Goal: Information Seeking & Learning: Find specific fact

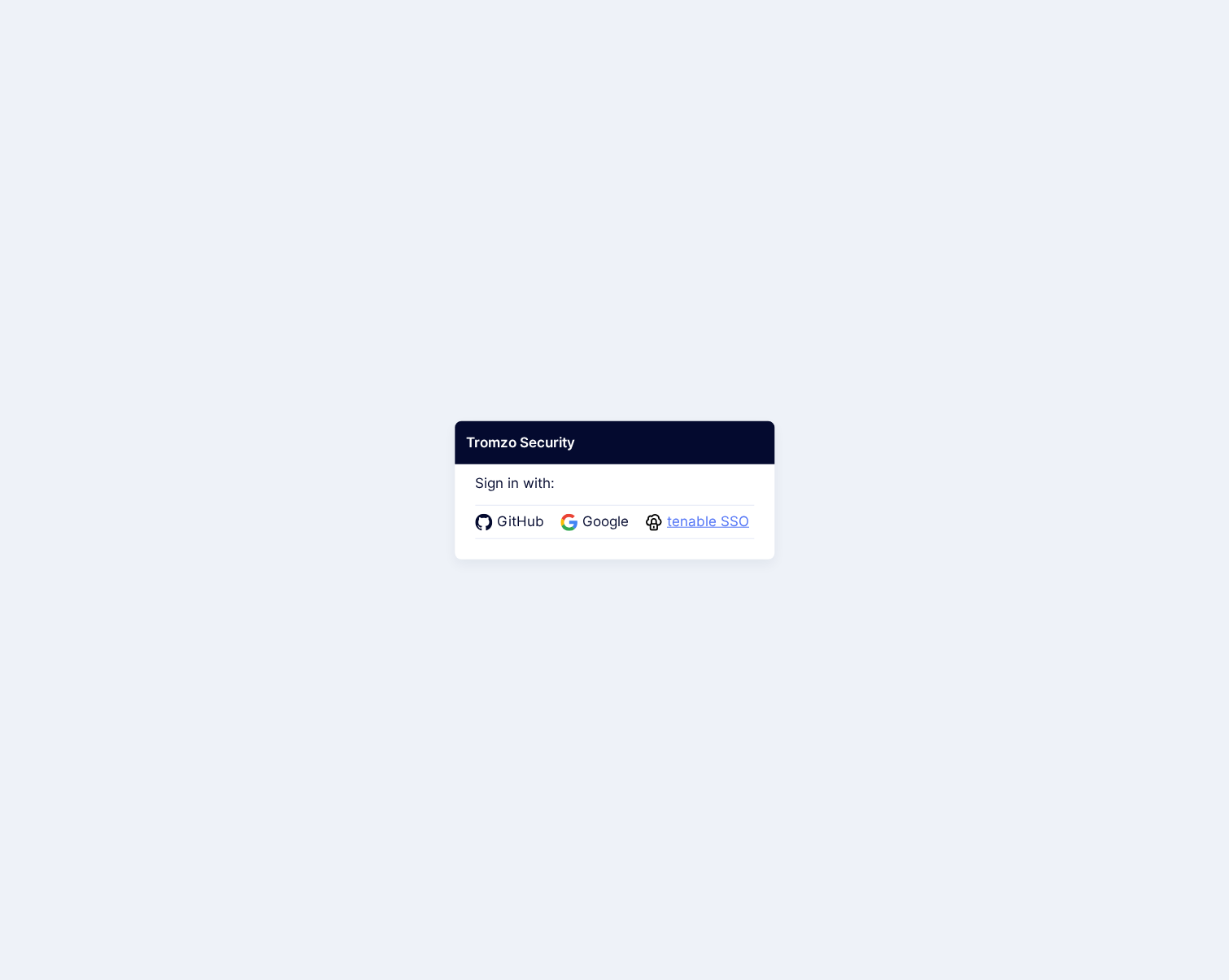
click at [706, 520] on span "tenable SSO" at bounding box center [708, 522] width 92 height 21
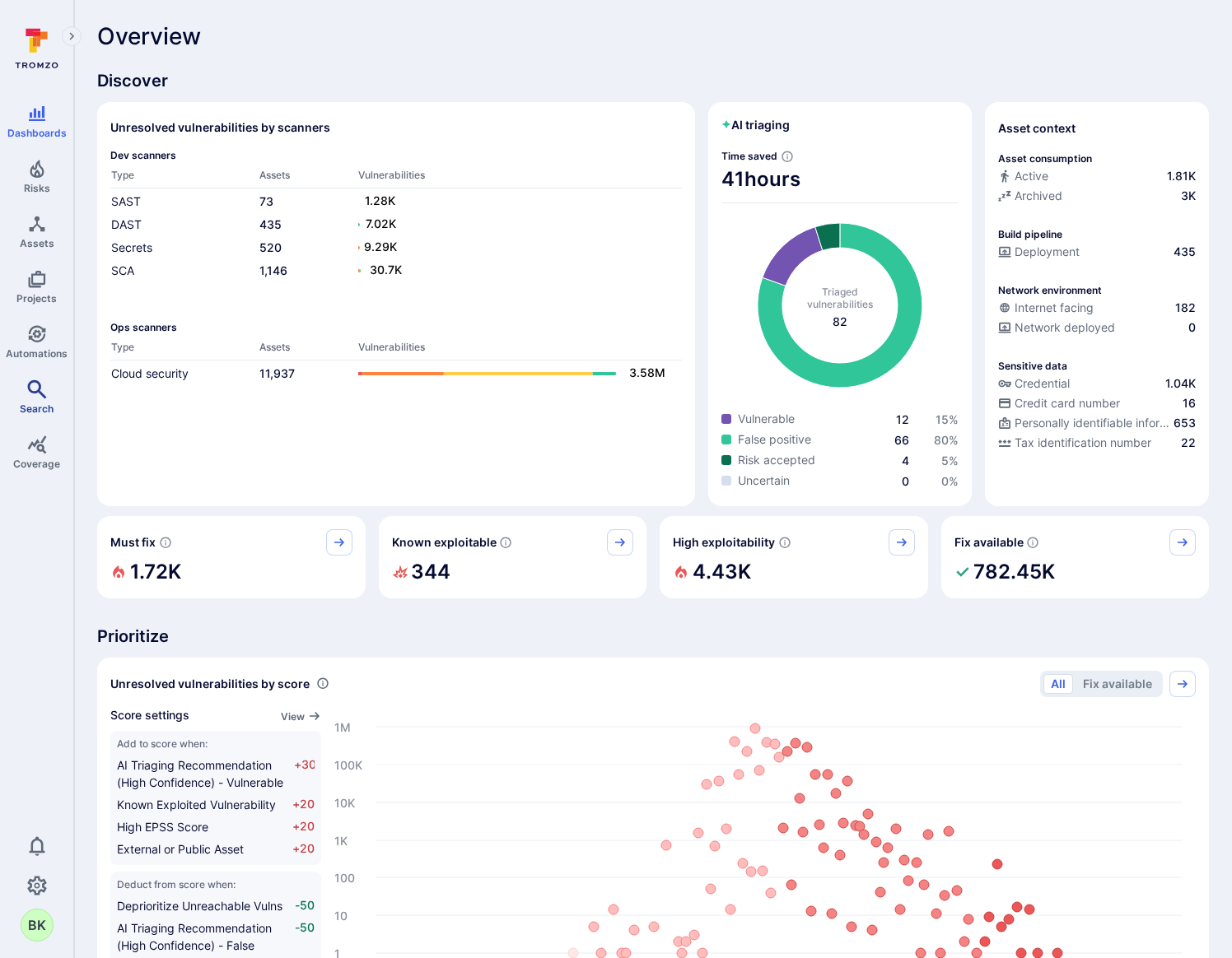
click at [33, 394] on icon "Search" at bounding box center [37, 389] width 19 height 19
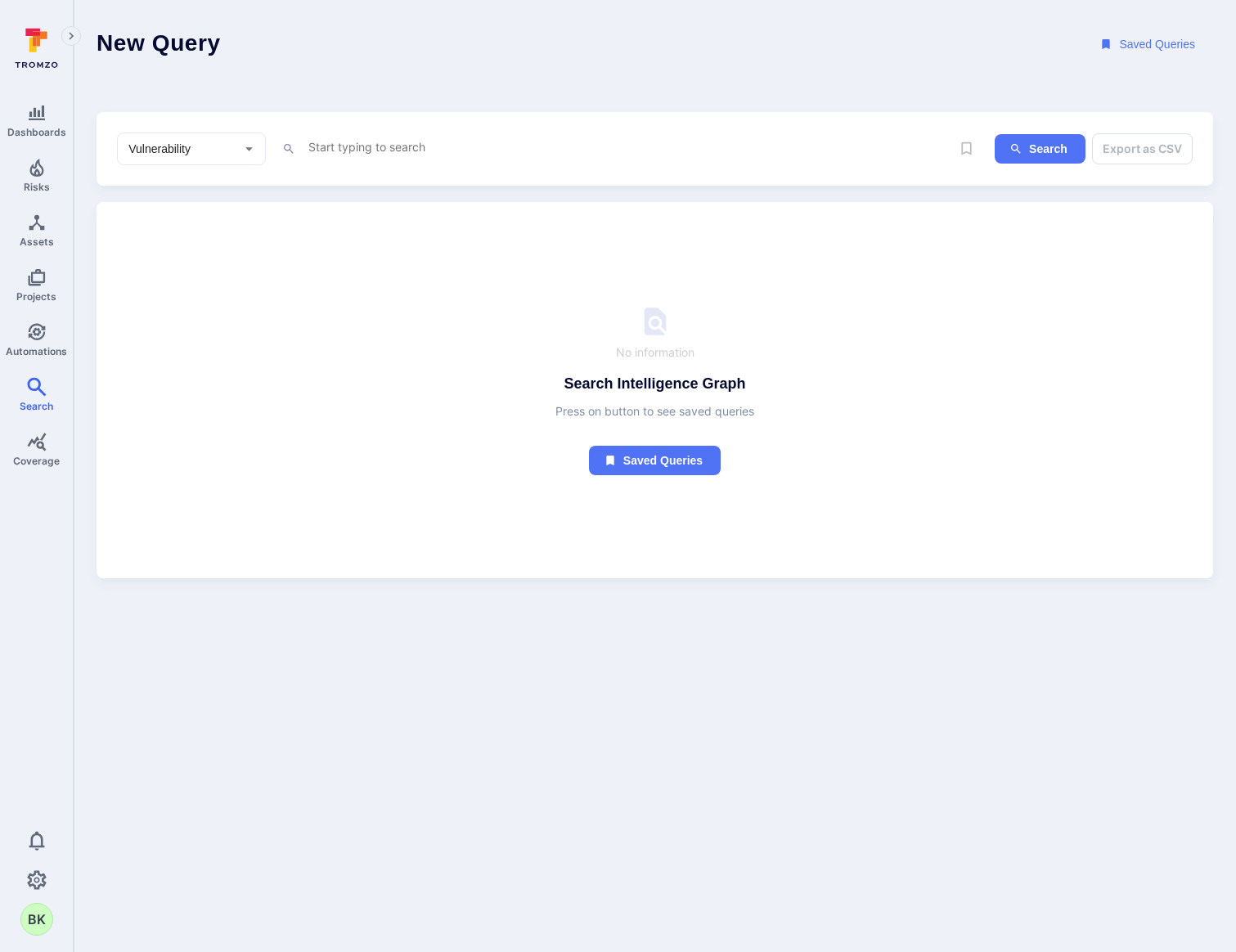
click at [330, 154] on textarea "Intelligence Graph search area" at bounding box center [629, 147] width 644 height 20
click at [214, 150] on input "Vulnerability" at bounding box center [179, 149] width 108 height 16
click at [193, 209] on li "Project" at bounding box center [192, 212] width 148 height 27
type input "Project"
click at [361, 145] on textarea "Intelligence Graph search area" at bounding box center [629, 147] width 644 height 20
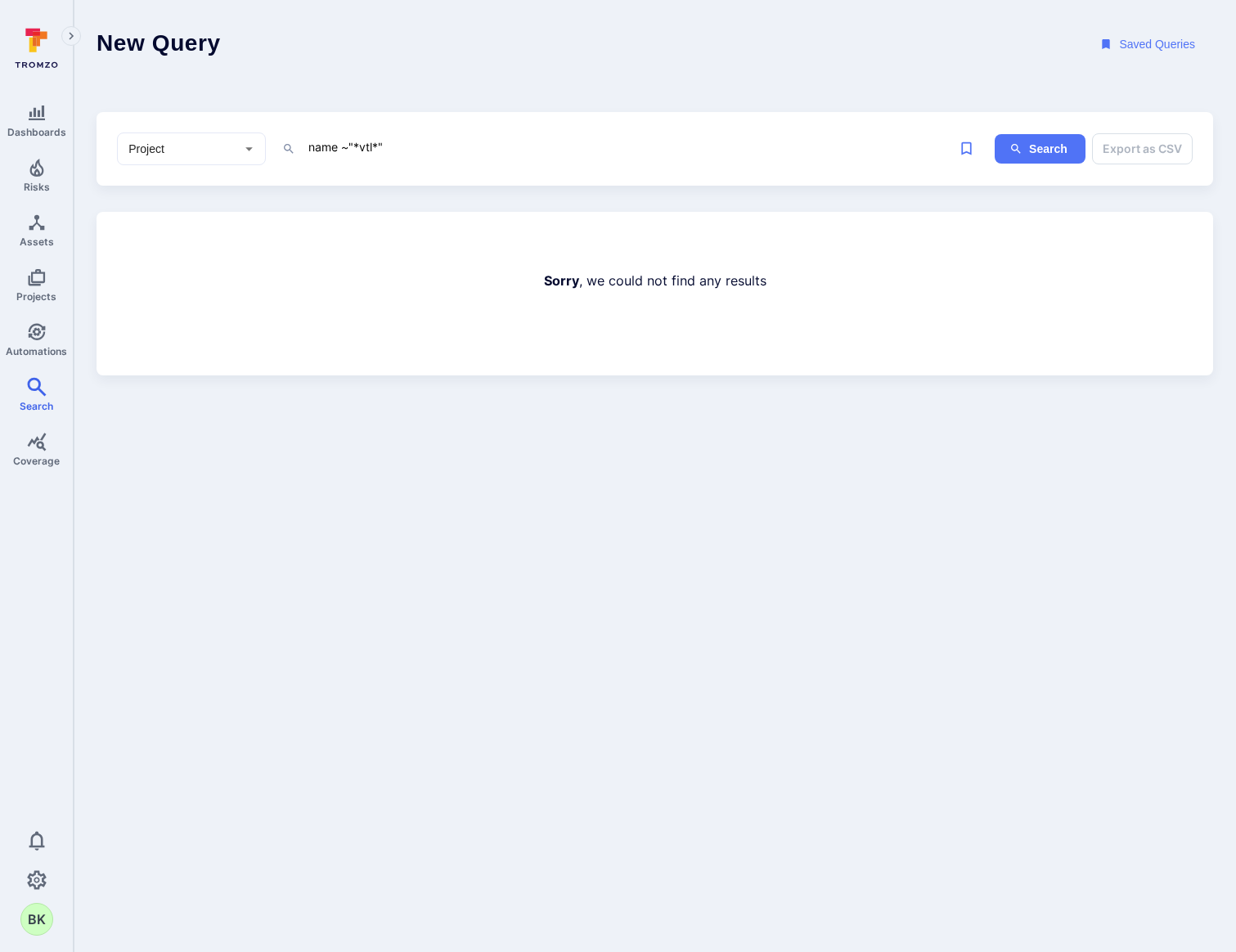
click at [371, 146] on textarea "name ~"*vtl*"" at bounding box center [629, 147] width 644 height 20
type textarea "name ~"*vt1*""
drag, startPoint x: 186, startPoint y: 141, endPoint x: 187, endPoint y: 151, distance: 10.0
click at [185, 141] on input "Project" at bounding box center [179, 149] width 108 height 16
click at [187, 262] on li "Asset" at bounding box center [192, 267] width 148 height 27
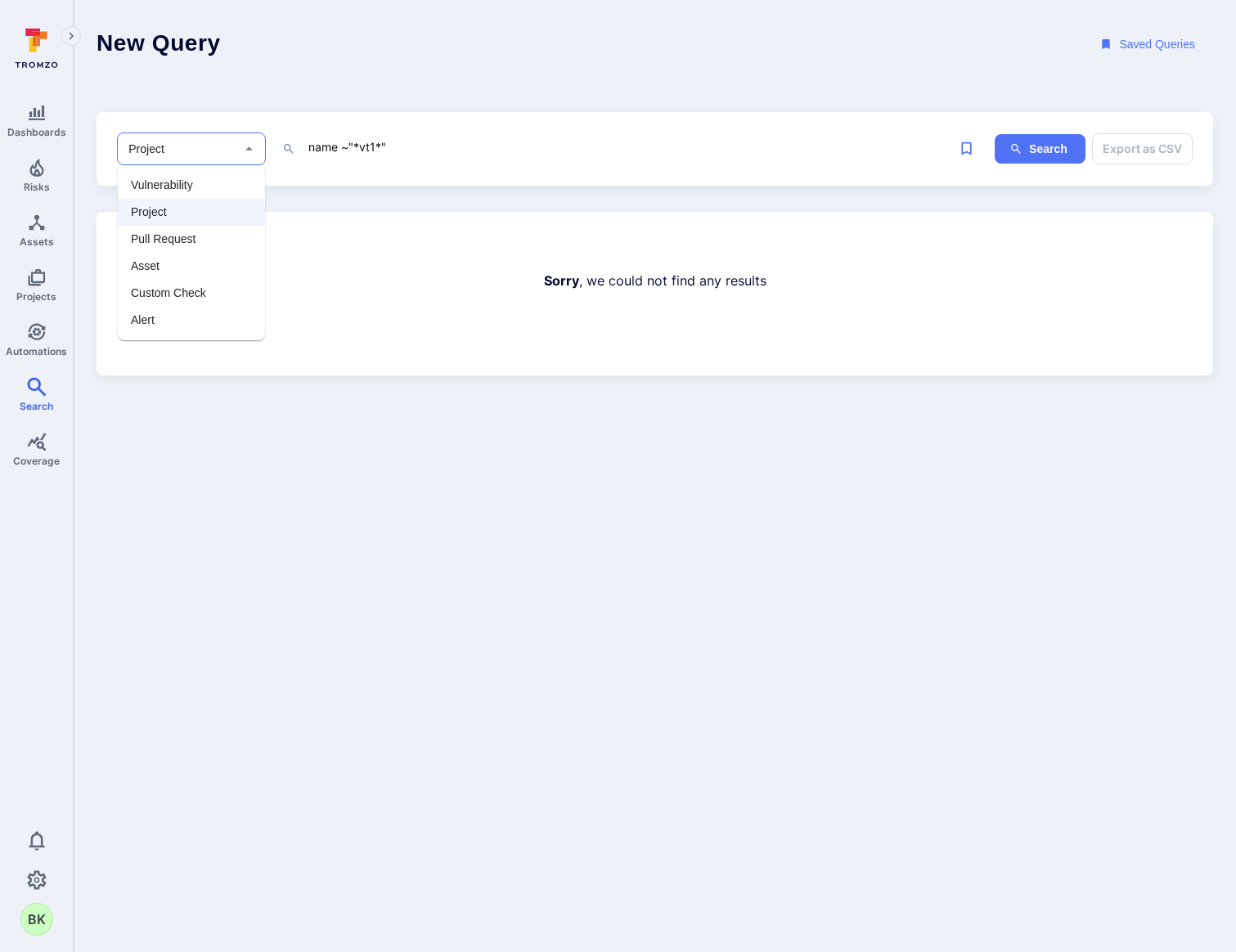
type input "Asset"
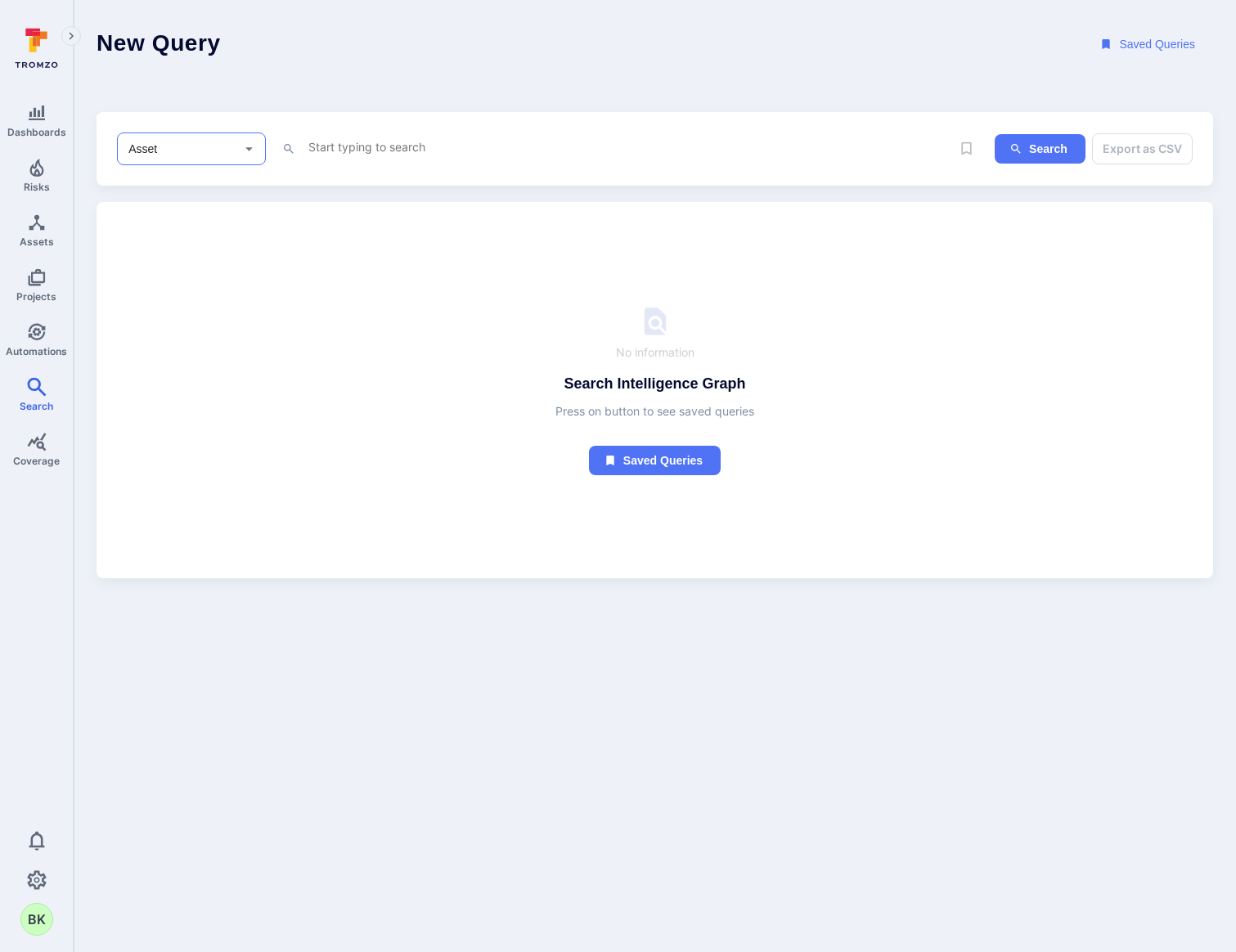
click at [455, 173] on div "Asset ​ x Search Export as CSV" at bounding box center [655, 150] width 1117 height 75
click at [449, 159] on div "x" at bounding box center [629, 150] width 644 height 25
drag, startPoint x: 375, startPoint y: 131, endPoint x: 372, endPoint y: 142, distance: 11.4
click at [374, 134] on div "Asset ​ x" at bounding box center [534, 149] width 834 height 33
drag, startPoint x: 372, startPoint y: 142, endPoint x: 370, endPoint y: 162, distance: 20.1
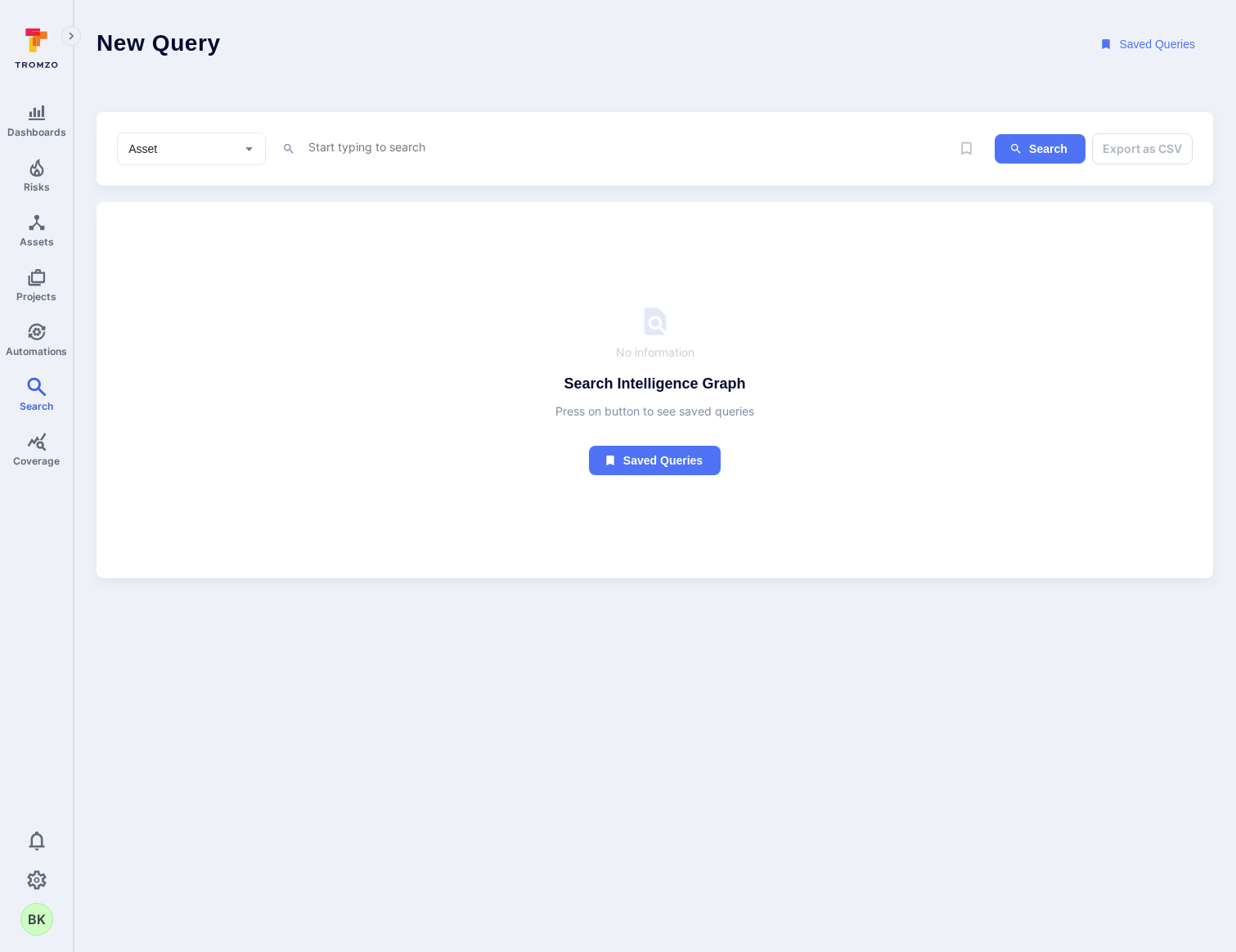
click at [372, 142] on textarea "Intelligence Graph search area" at bounding box center [629, 147] width 644 height 20
click at [351, 207] on b "name" at bounding box center [336, 204] width 31 height 14
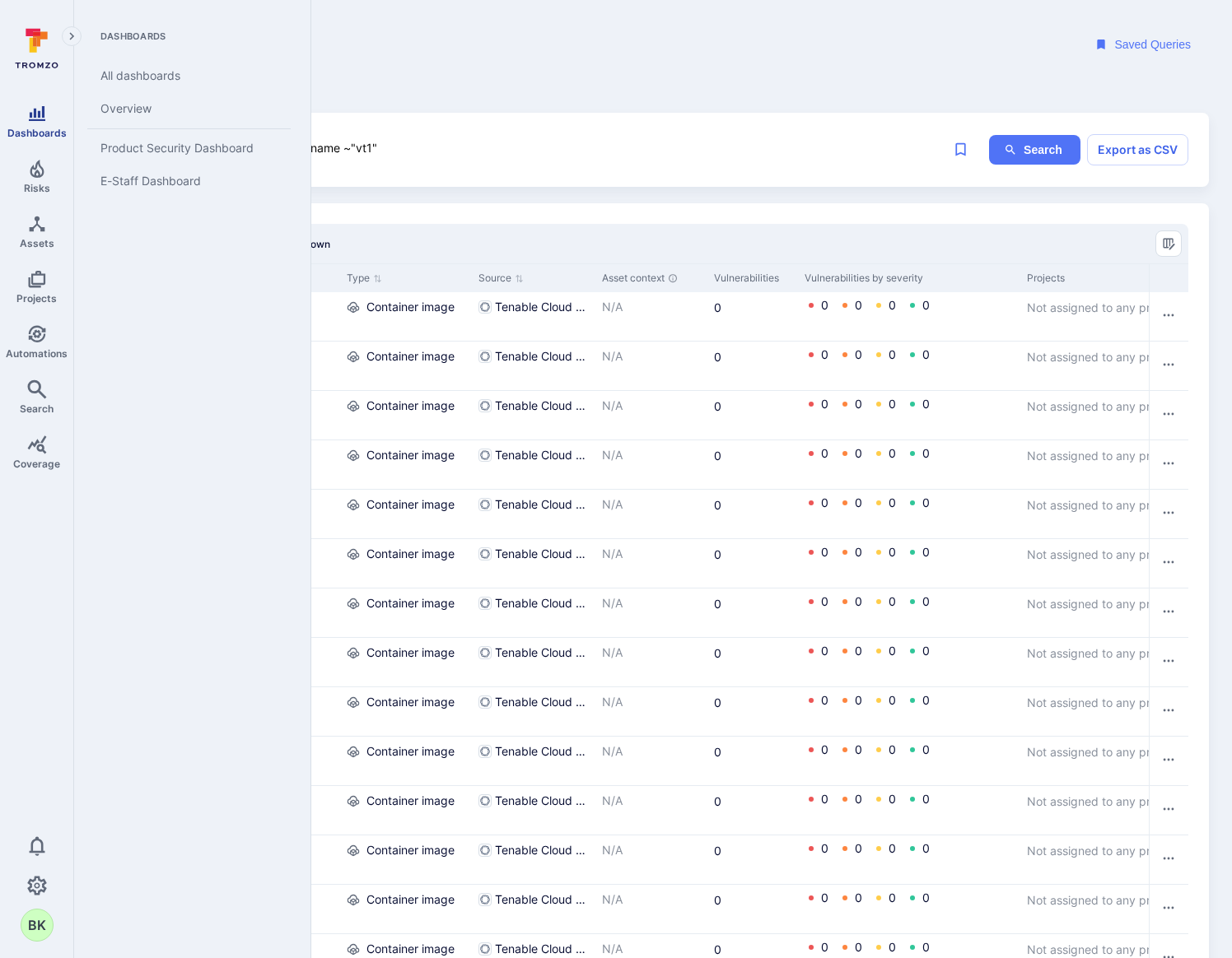
drag, startPoint x: 447, startPoint y: 149, endPoint x: 65, endPoint y: 112, distance: 383.8
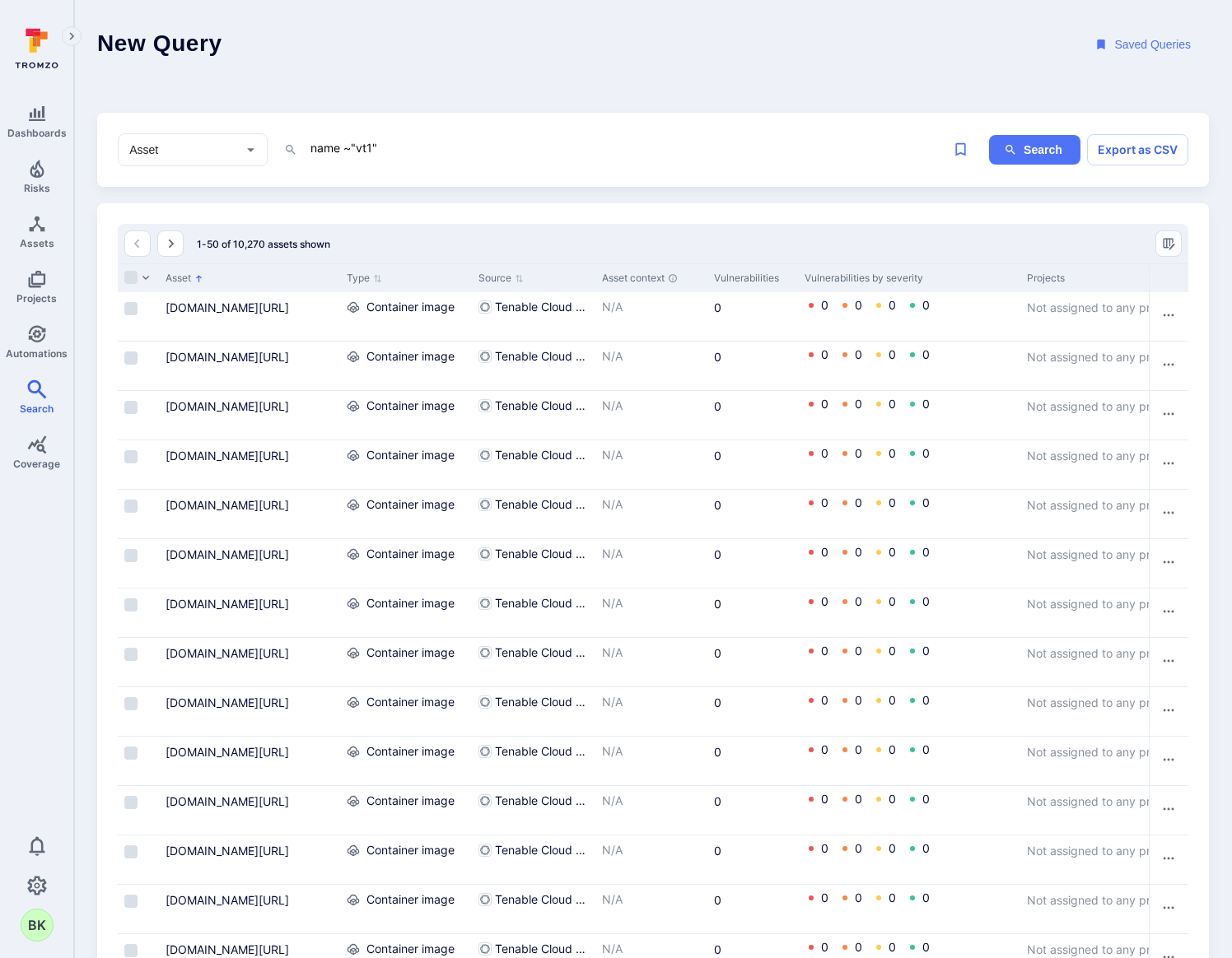
click at [452, 128] on div "Asset ​ name ~"vt1" x Search Export as CSV" at bounding box center [653, 151] width 1111 height 75
drag, startPoint x: 427, startPoint y: 144, endPoint x: 186, endPoint y: 131, distance: 241.4
click at [186, 131] on div "Asset ​ name ~"vt1" x Search Export as CSV" at bounding box center [653, 151] width 1111 height 75
click at [424, 154] on textarea "name ~"vt1"" at bounding box center [627, 148] width 637 height 20
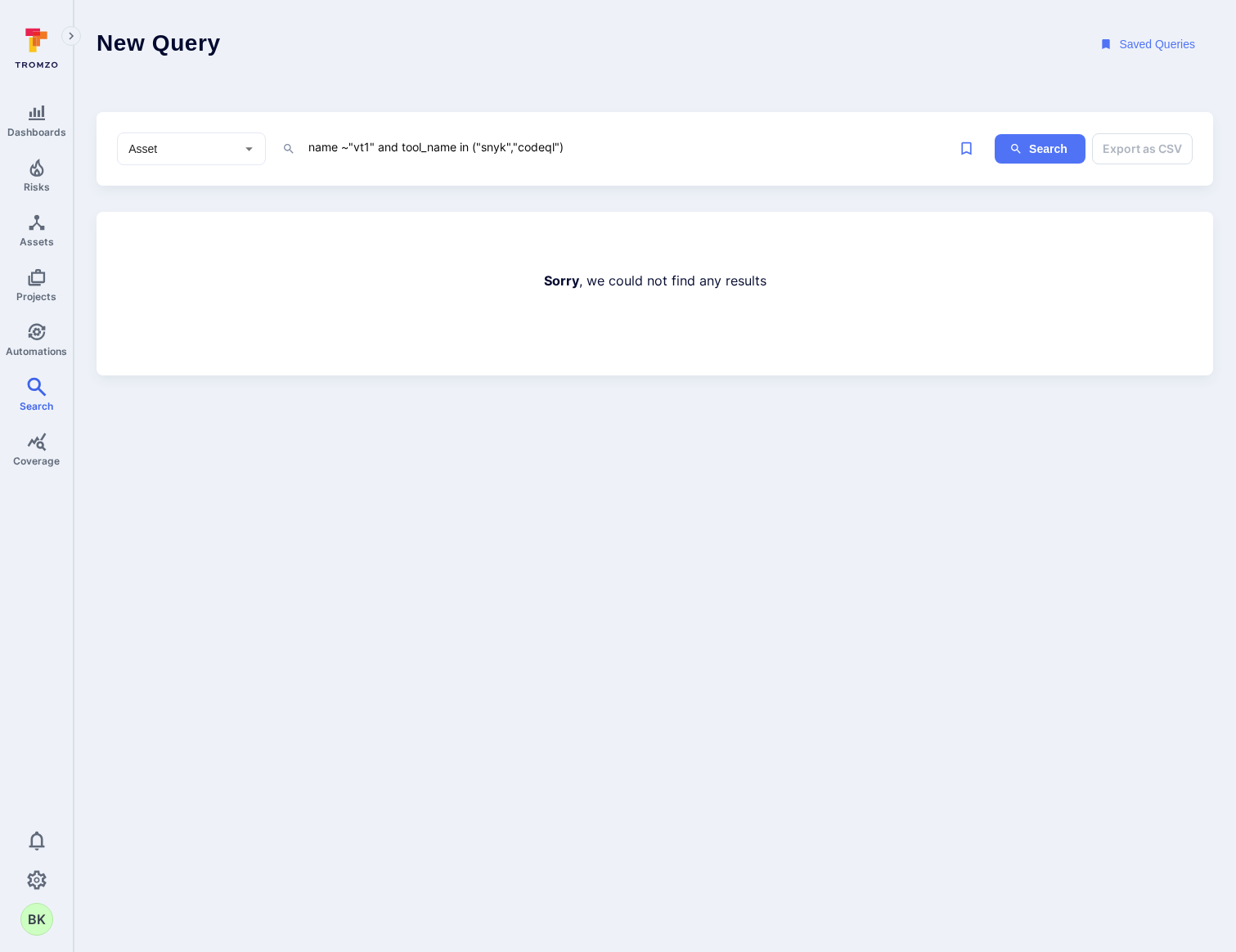
drag, startPoint x: 617, startPoint y: 147, endPoint x: 631, endPoint y: 143, distance: 14.6
click at [631, 143] on textarea "name ~"vt1" and tool_name in ("snyk","codeql")" at bounding box center [629, 147] width 644 height 20
click at [599, 144] on textarea "name ~"vt1" and tool_name in ("snyk","codeql")" at bounding box center [629, 147] width 644 height 20
drag, startPoint x: 570, startPoint y: 151, endPoint x: 380, endPoint y: 150, distance: 190.0
click at [380, 150] on textarea "name ~"vt1" and tool_name in ("snyk","codeql")" at bounding box center [629, 147] width 644 height 20
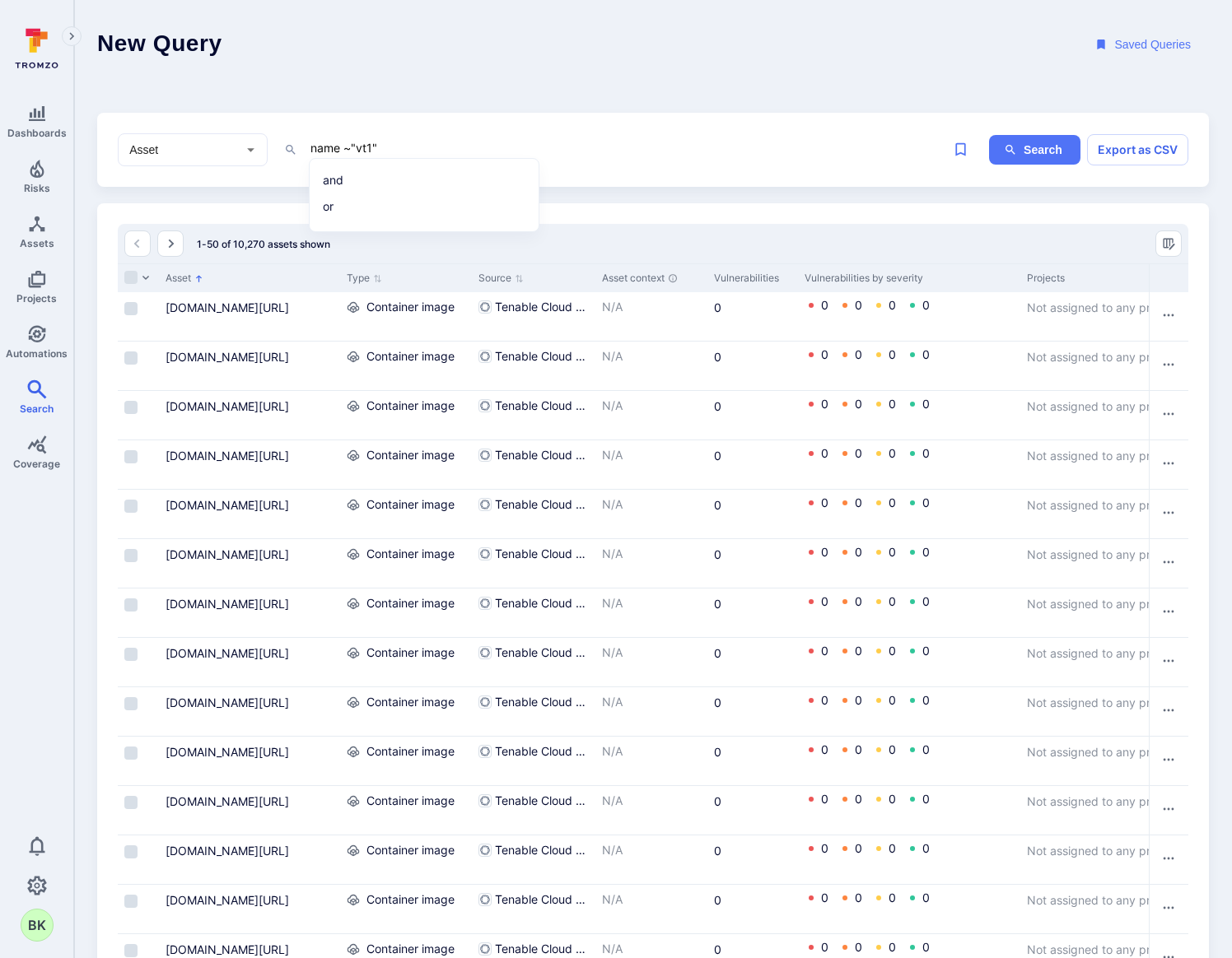
drag, startPoint x: 401, startPoint y: 145, endPoint x: 112, endPoint y: 140, distance: 289.0
click at [112, 140] on div "Asset ​ name ~"vt1" x Search Export as CSV" at bounding box center [653, 151] width 1111 height 75
click at [598, 159] on div "name ~"vt1" and tool_name in ("snyk","codeql") x" at bounding box center [627, 151] width 637 height 25
drag, startPoint x: 575, startPoint y: 151, endPoint x: 185, endPoint y: 175, distance: 390.7
click at [185, 175] on div "Asset ​ name ~"vt1" and tool_name in ("snyk","codeql") x Search Export as CSV" at bounding box center [653, 151] width 1111 height 75
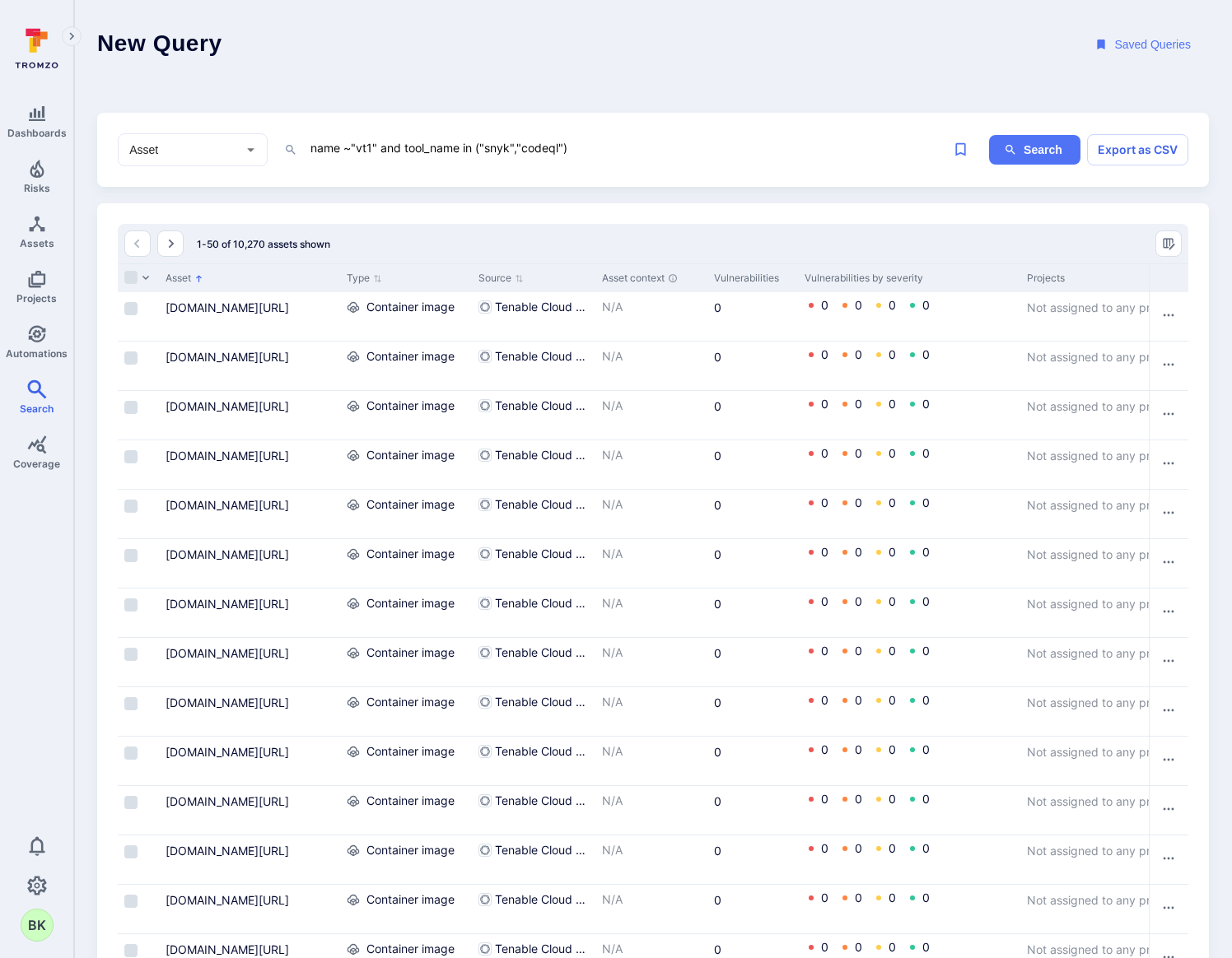
drag, startPoint x: 599, startPoint y: 148, endPoint x: 199, endPoint y: 145, distance: 400.0
click at [199, 145] on div "Asset ​ name ~"vt1" and tool_name in ("snyk","codeql") x" at bounding box center [532, 150] width 828 height 33
click at [621, 142] on textarea "name ~"vt1" and tool_name in ("snyk","codeql")" at bounding box center [627, 148] width 637 height 20
drag, startPoint x: 587, startPoint y: 144, endPoint x: 1091, endPoint y: 255, distance: 516.1
click at [516, 142] on textarea "name ~"vt1" and tool_name in ("snyk","codeql")" at bounding box center [627, 148] width 637 height 20
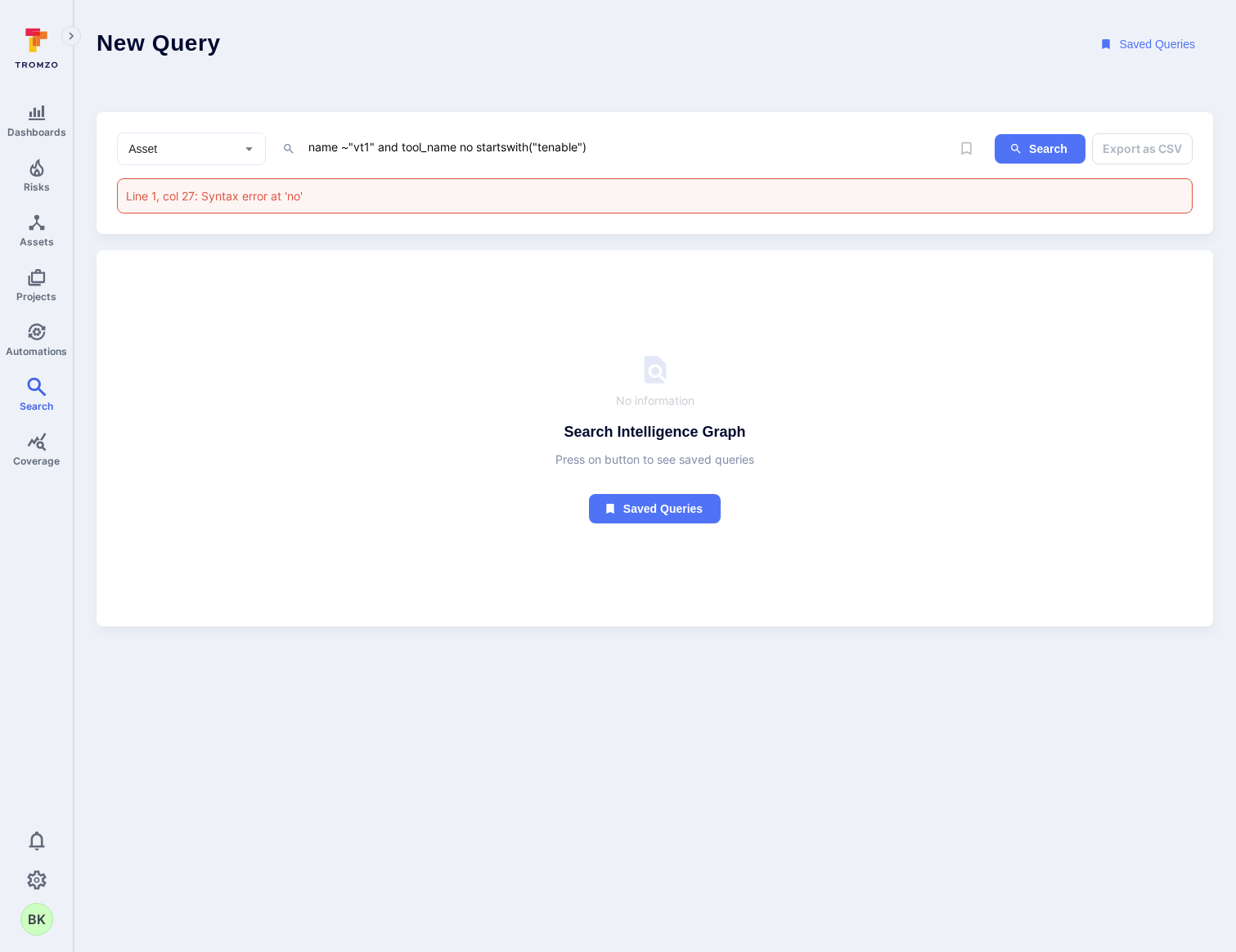
drag, startPoint x: 472, startPoint y: 144, endPoint x: 477, endPoint y: 153, distance: 10.3
click at [471, 144] on textarea "name ~"vt1" and tool_name no startswith("tenable")" at bounding box center [629, 147] width 644 height 20
click at [455, 175] on li "not startswith" at bounding box center [421, 179] width 208 height 23
click at [570, 151] on textarea "name ~"vt1" and tool_name not startswith ""("tenable")" at bounding box center [629, 147] width 644 height 20
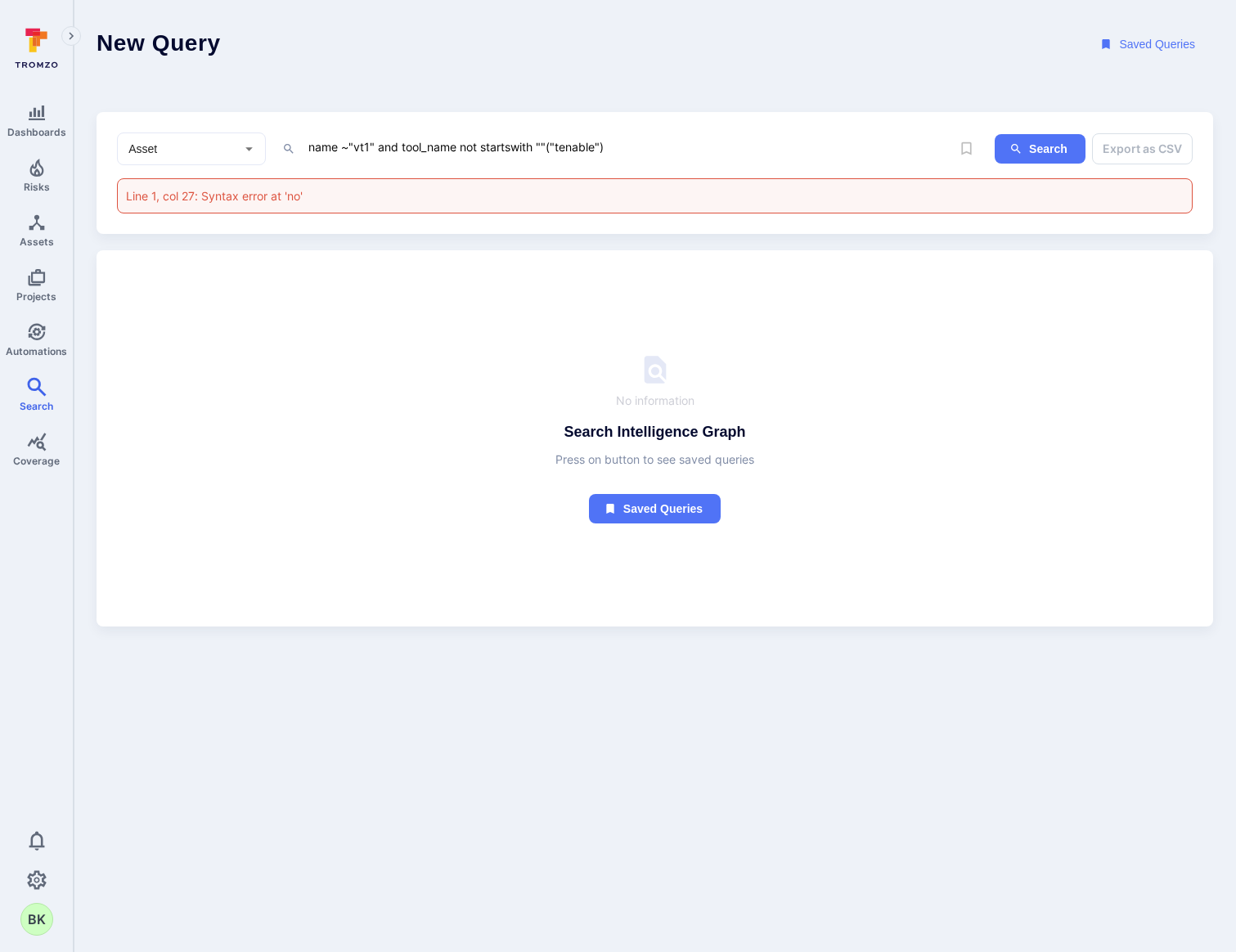
click at [544, 148] on textarea "name ~"vt1" and tool_name not startswith ""("tenable")" at bounding box center [629, 147] width 644 height 20
drag, startPoint x: 653, startPoint y: 149, endPoint x: 803, endPoint y: 187, distance: 154.7
click at [591, 148] on textarea "name ~"vt1" and tool_name not startswith "tenable"("tenable")" at bounding box center [629, 147] width 644 height 20
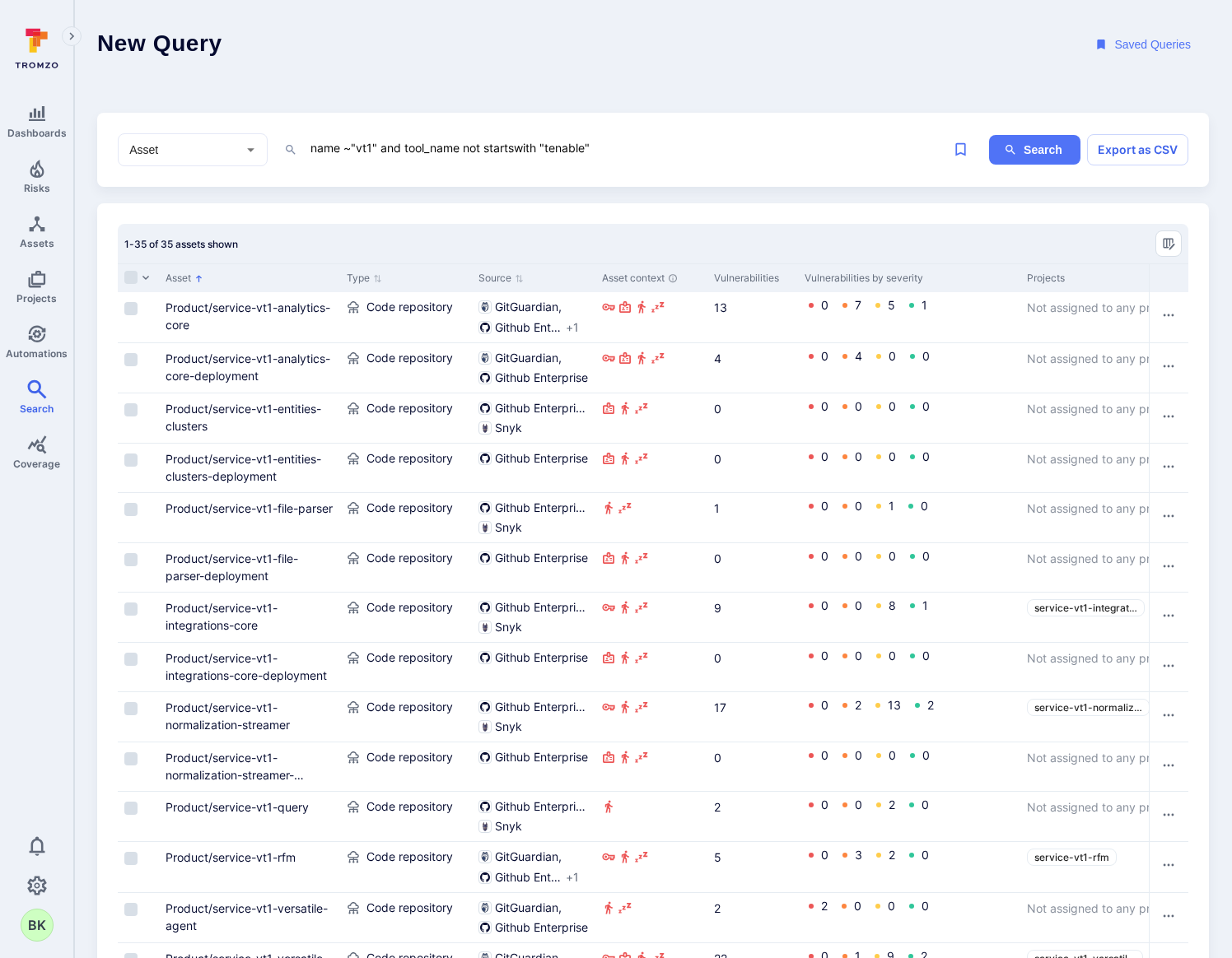
drag, startPoint x: 625, startPoint y: 151, endPoint x: 190, endPoint y: 118, distance: 436.2
click at [190, 118] on div "Asset ​ name ~"vt1" and tool_name not startswith "tenable" x Search Export as C…" at bounding box center [653, 151] width 1111 height 75
type textarea "name ~"vt1" and tool_name not startswith "tenable""
